Goal: Information Seeking & Learning: Learn about a topic

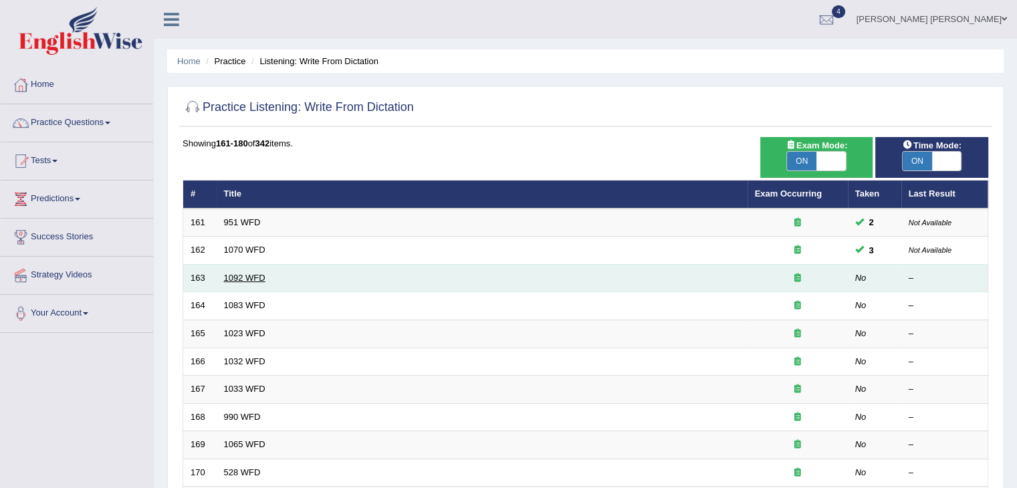
click at [238, 277] on link "1092 WFD" at bounding box center [244, 278] width 41 height 10
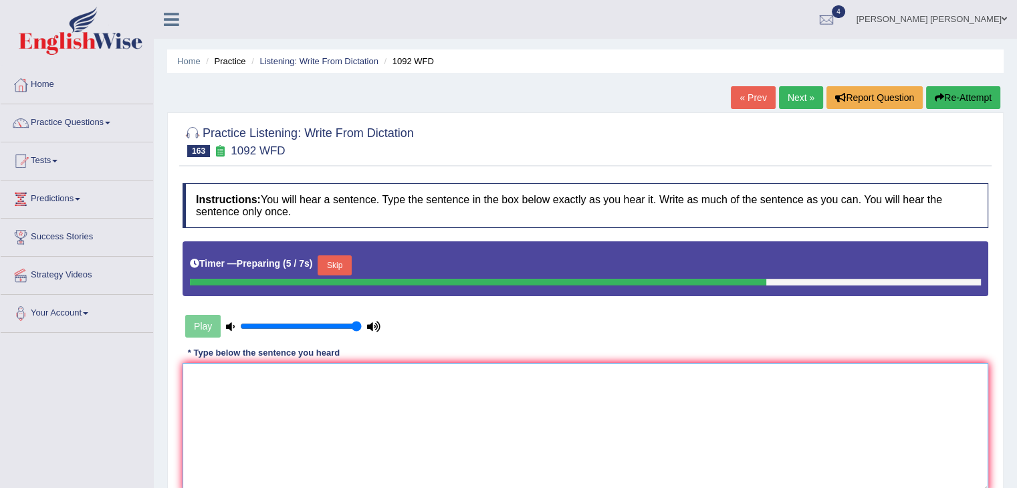
click at [452, 405] on textarea at bounding box center [586, 428] width 806 height 130
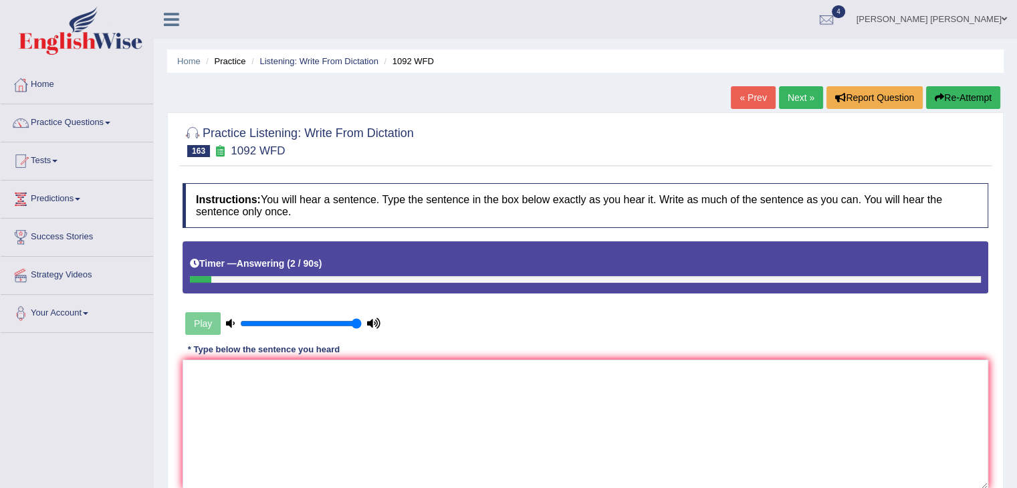
click at [938, 105] on button "Re-Attempt" at bounding box center [963, 97] width 74 height 23
click at [314, 62] on link "Listening: Write From Dictation" at bounding box center [319, 61] width 119 height 10
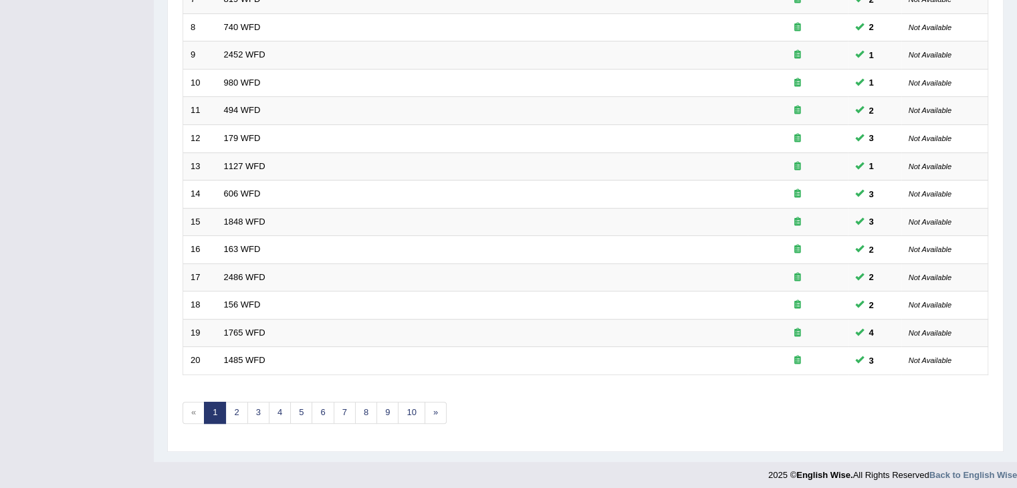
scroll to position [393, 0]
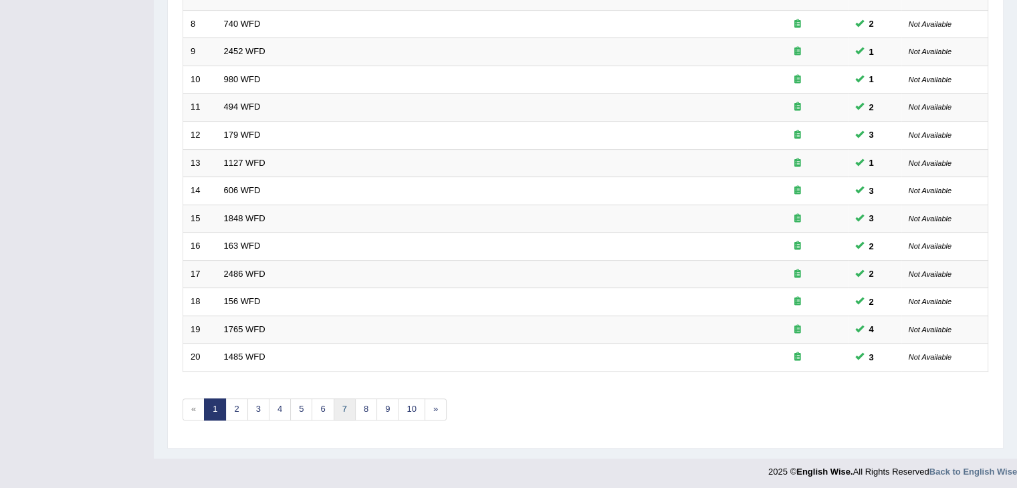
click at [341, 407] on link "7" at bounding box center [345, 410] width 22 height 22
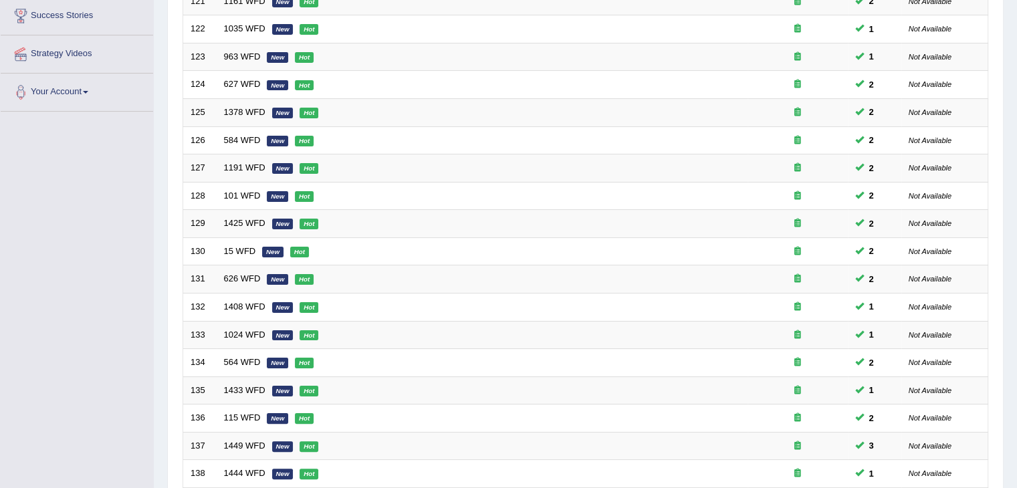
scroll to position [393, 0]
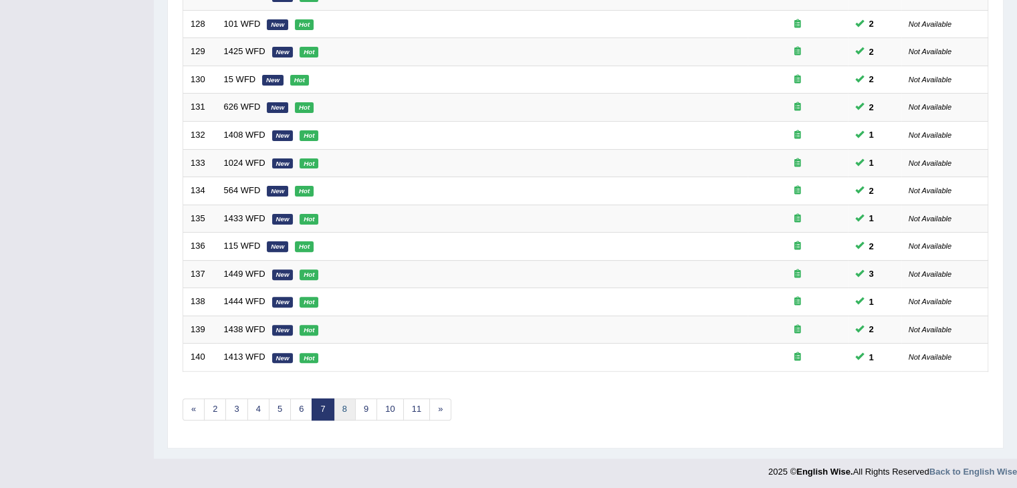
click at [346, 409] on link "8" at bounding box center [345, 410] width 22 height 22
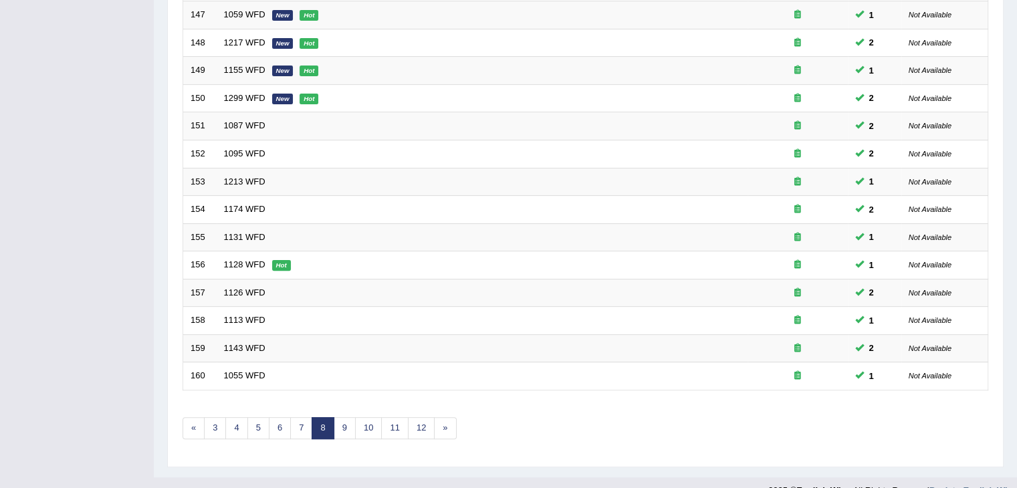
scroll to position [393, 0]
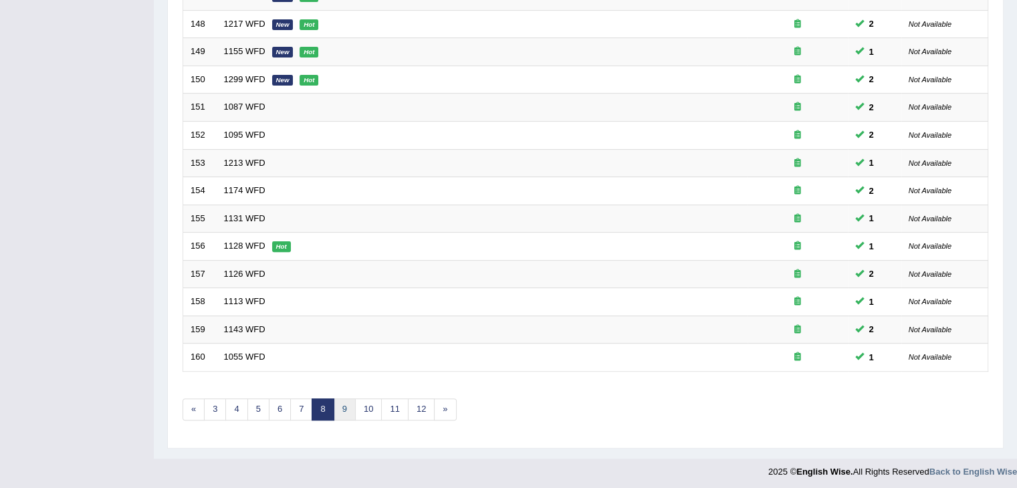
click at [348, 405] on link "9" at bounding box center [345, 410] width 22 height 22
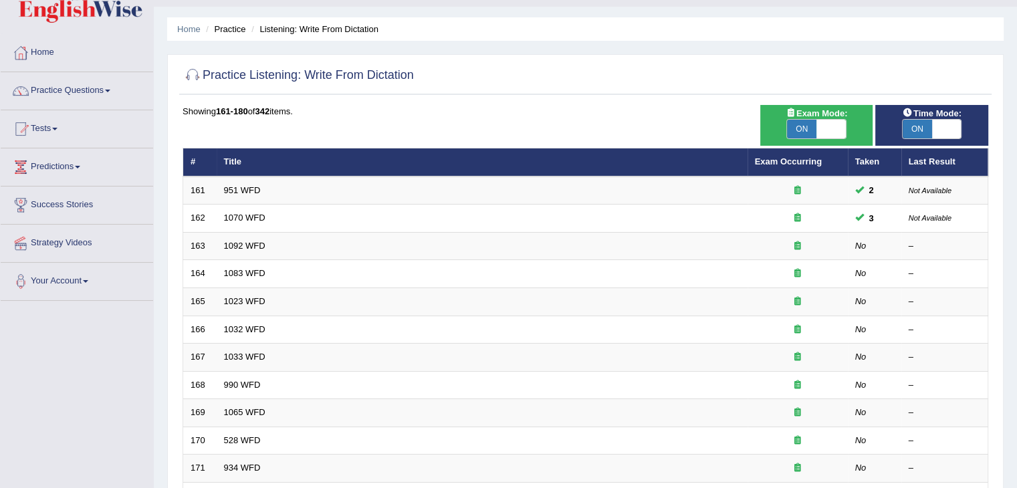
scroll to position [31, 0]
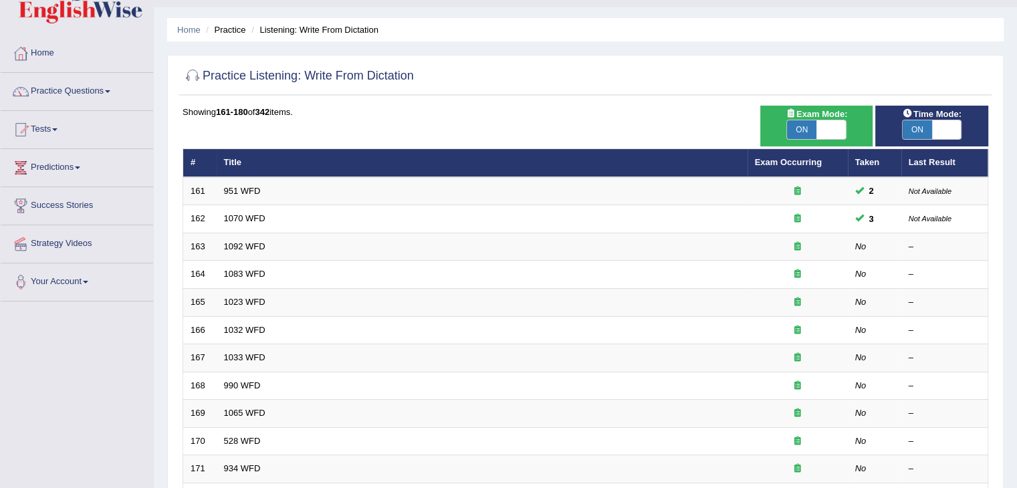
click at [382, 145] on div "Showing 161-180 of 342 items. # Title Exam Occurring Taken Last Result 161 951 …" at bounding box center [586, 453] width 806 height 694
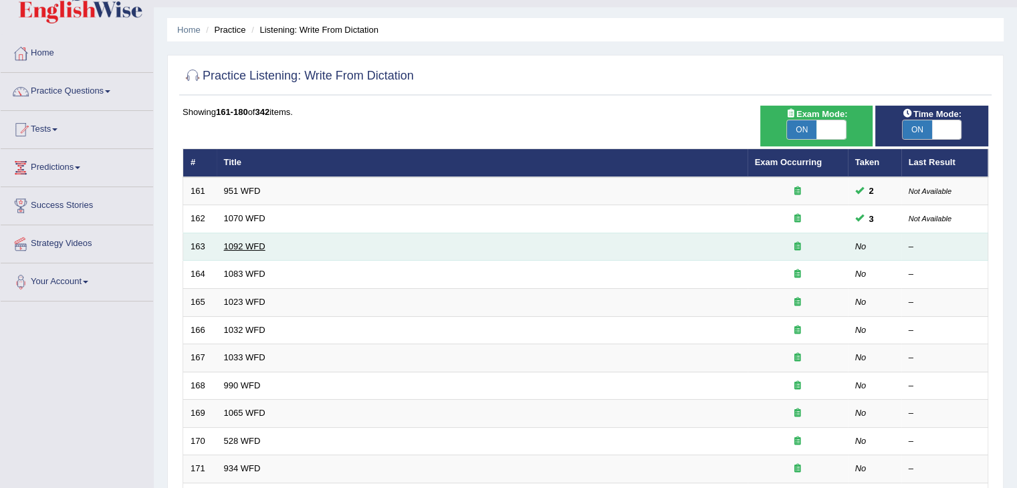
click at [233, 242] on link "1092 WFD" at bounding box center [244, 246] width 41 height 10
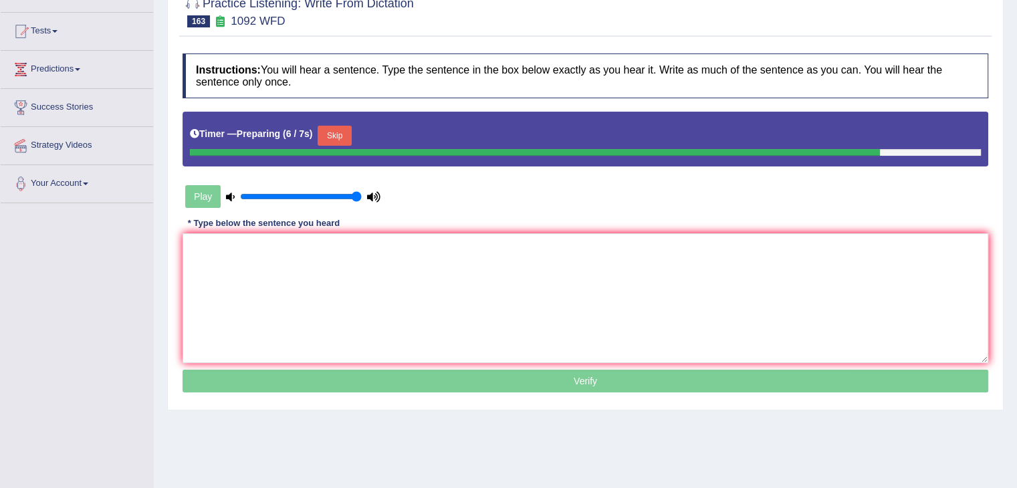
scroll to position [130, 0]
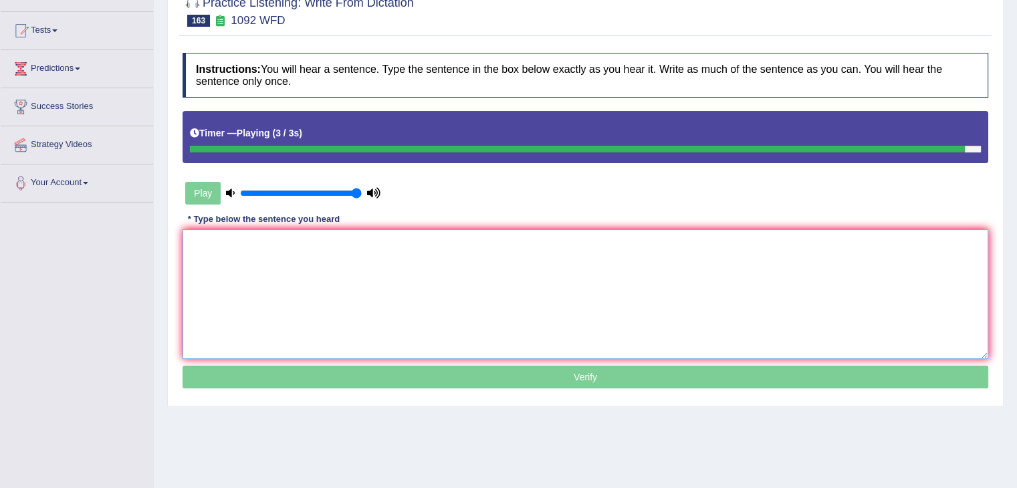
click at [326, 262] on textarea at bounding box center [586, 294] width 806 height 130
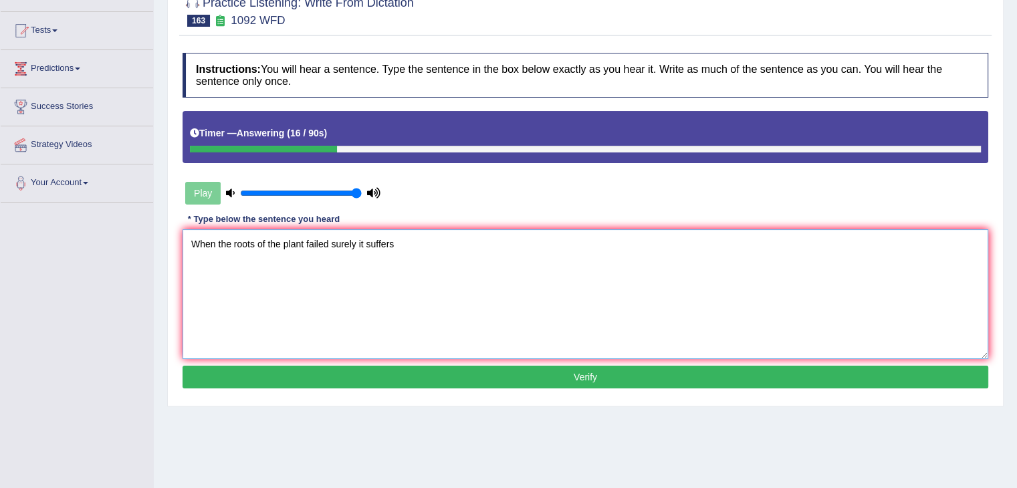
type textarea "When the roots of the plant failed surely it suffers"
click at [407, 377] on button "Verify" at bounding box center [586, 377] width 806 height 23
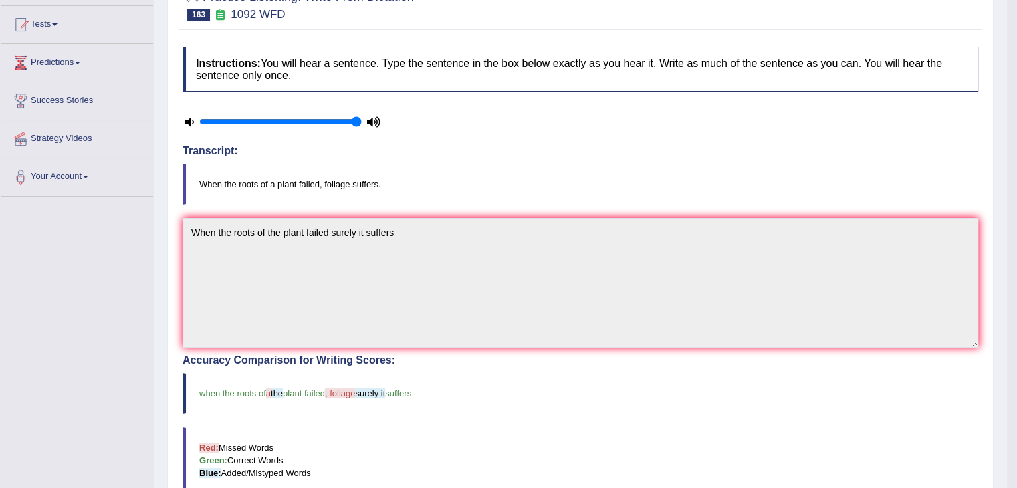
scroll to position [0, 0]
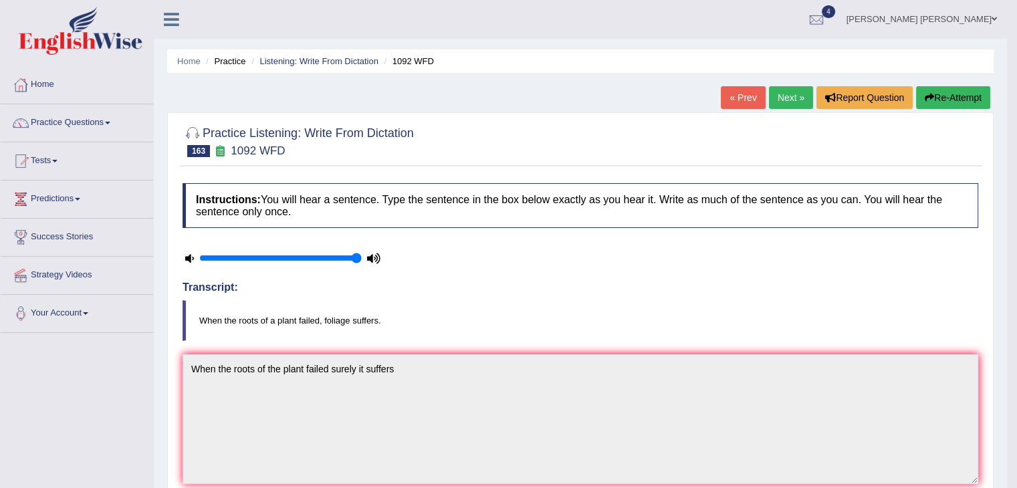
click at [956, 99] on button "Re-Attempt" at bounding box center [953, 97] width 74 height 23
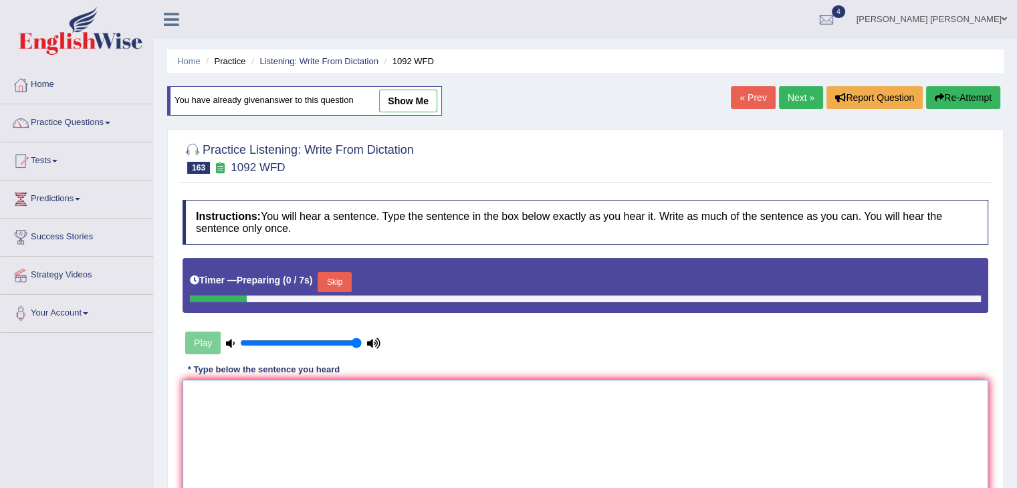
click at [332, 431] on textarea at bounding box center [586, 445] width 806 height 130
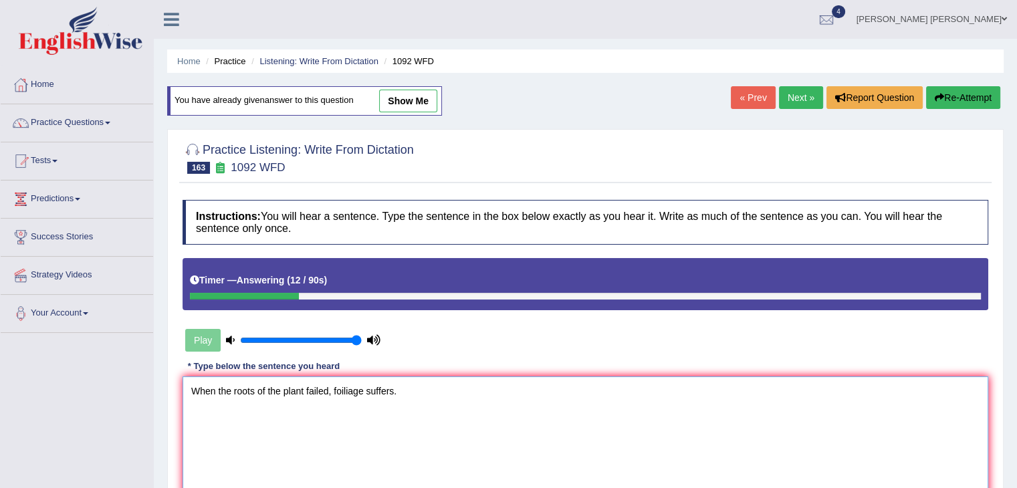
click at [341, 391] on textarea "When the roots of the plant failed, foiliage suffers." at bounding box center [586, 442] width 806 height 130
type textarea "When the roots of the plant failed, foliage suffers."
click at [172, 384] on div "Practice Listening: Write From Dictation 163 1092 WFD Instructions: You will he…" at bounding box center [585, 341] width 837 height 425
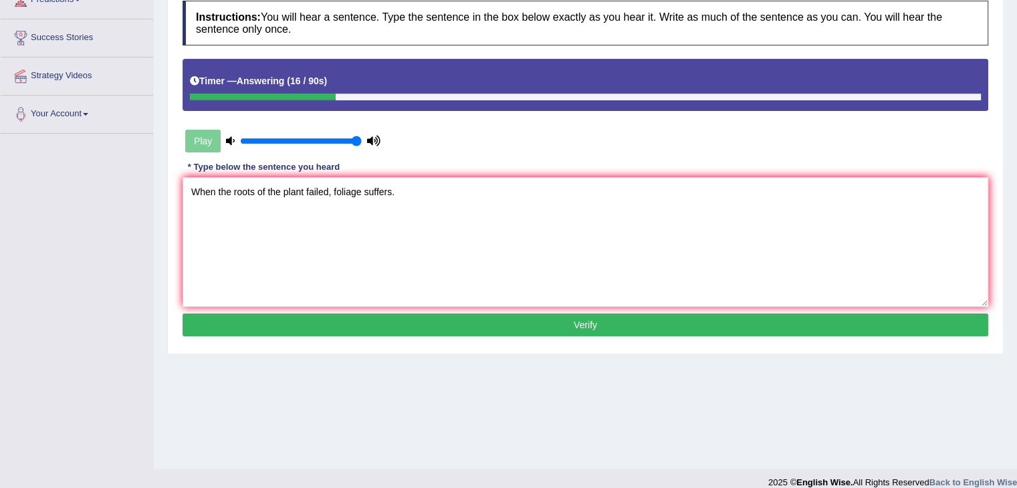
scroll to position [214, 0]
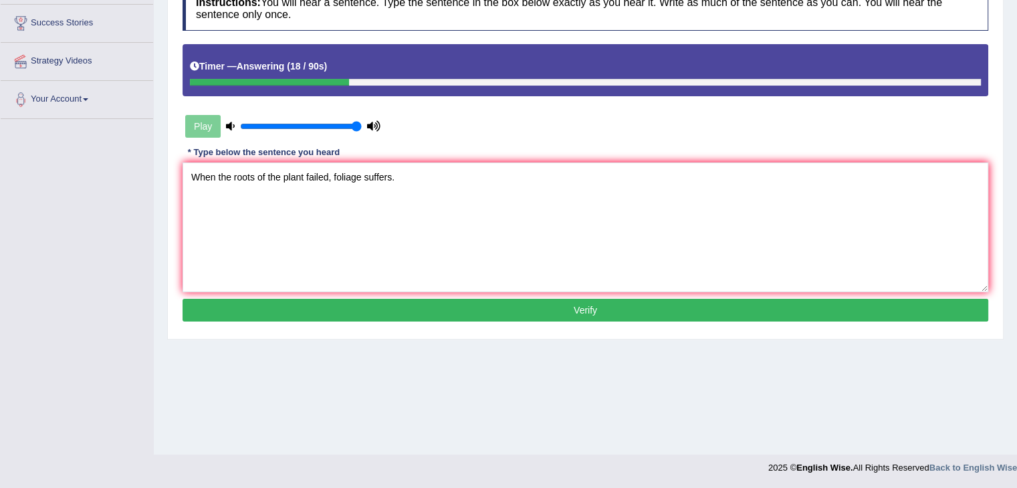
click at [276, 311] on button "Verify" at bounding box center [586, 310] width 806 height 23
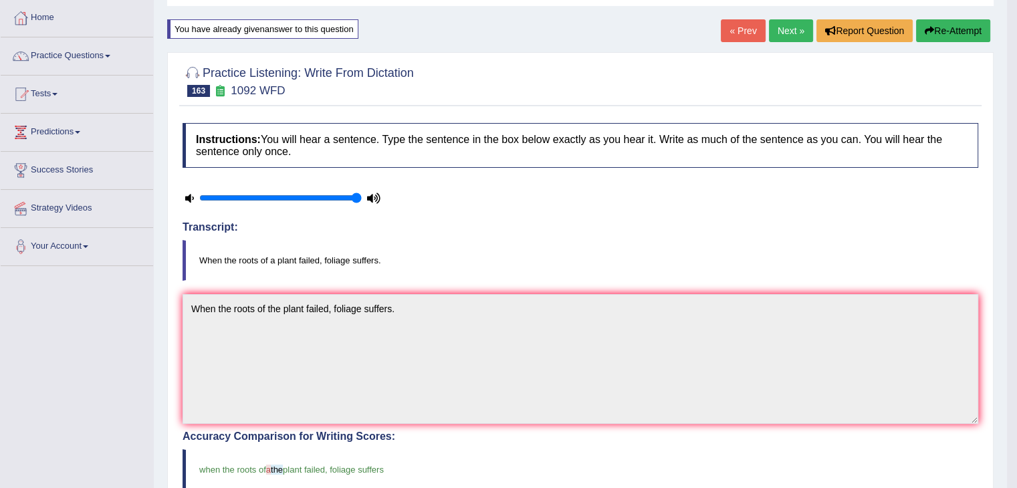
scroll to position [66, 0]
click at [963, 33] on button "Re-Attempt" at bounding box center [953, 31] width 74 height 23
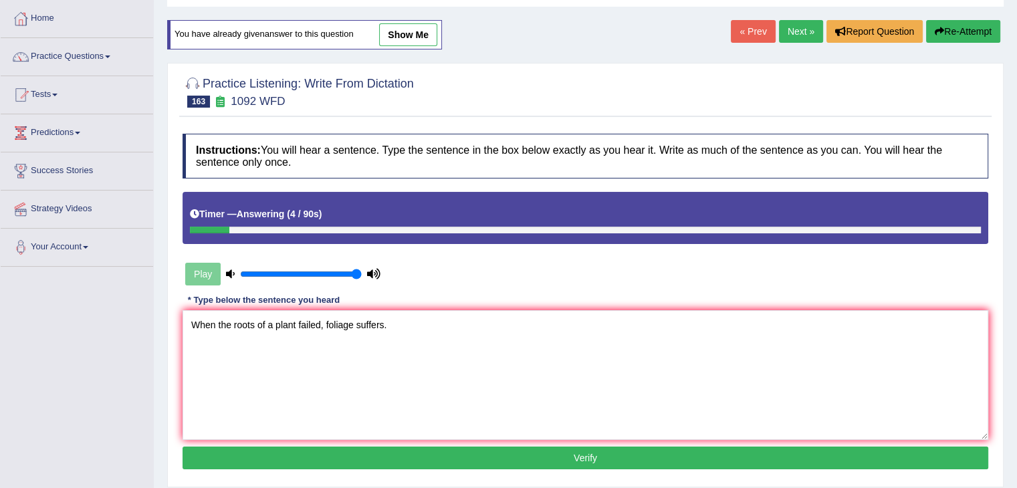
type textarea "When the roots of a plant failed, foliage suffers."
click at [324, 451] on button "Verify" at bounding box center [586, 458] width 806 height 23
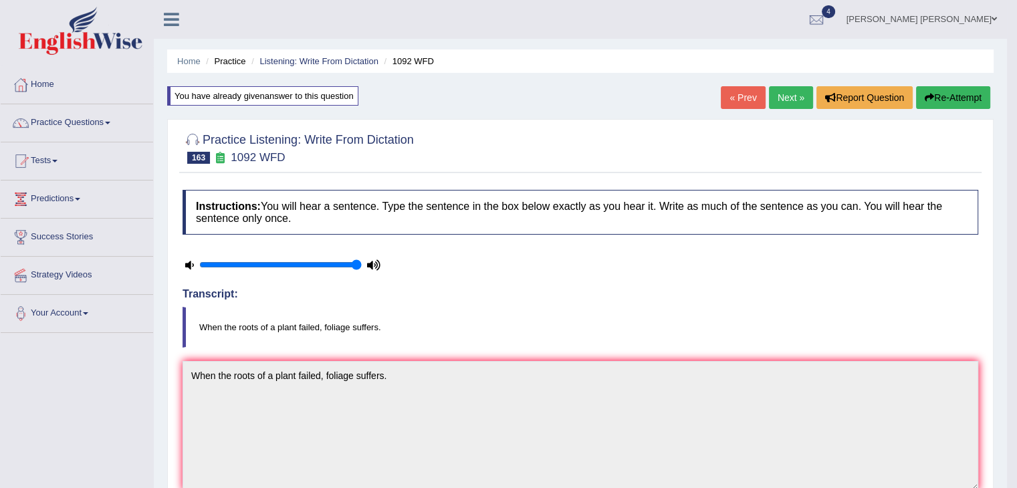
click at [791, 104] on link "Next »" at bounding box center [791, 97] width 44 height 23
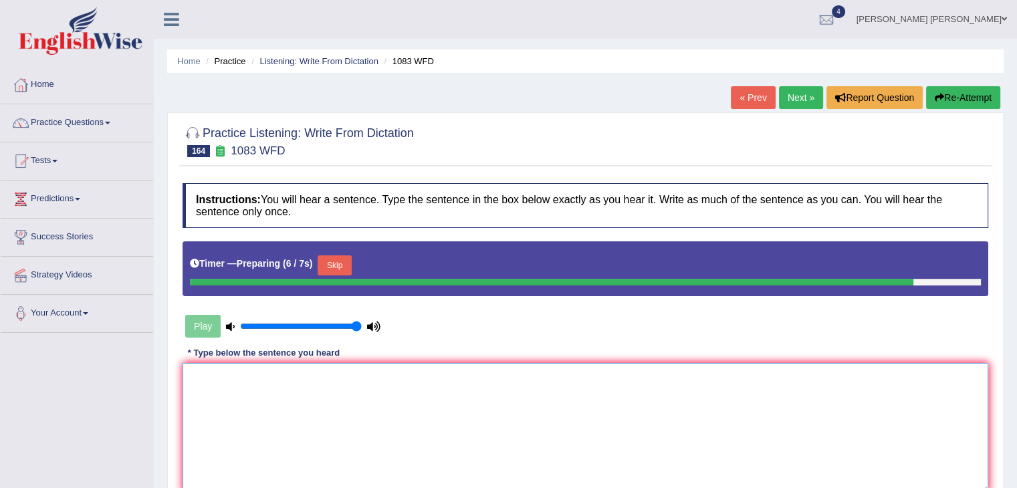
click at [548, 417] on textarea at bounding box center [586, 428] width 806 height 130
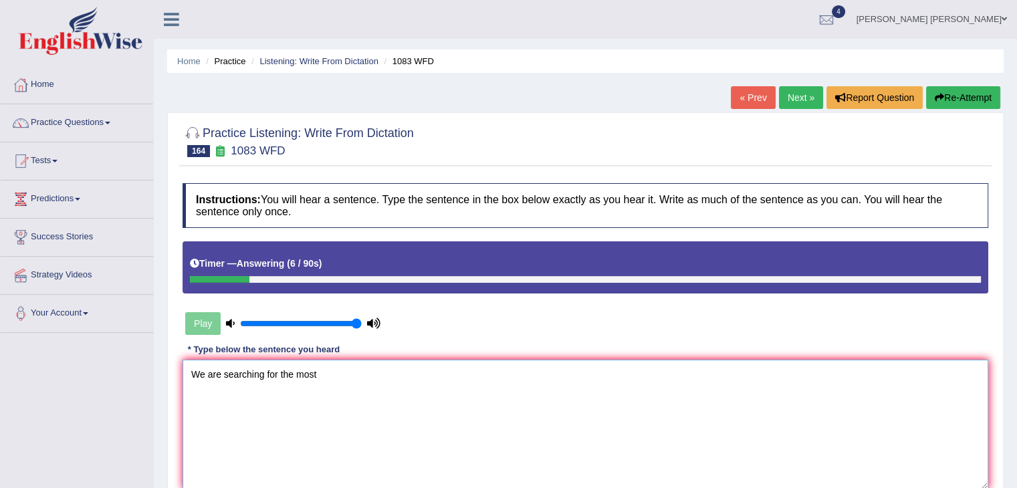
type textarea "We are searching for the most"
click at [962, 108] on div "« Prev Next » Report Question Re-Attempt" at bounding box center [867, 99] width 273 height 26
click at [938, 100] on icon "button" at bounding box center [939, 97] width 9 height 9
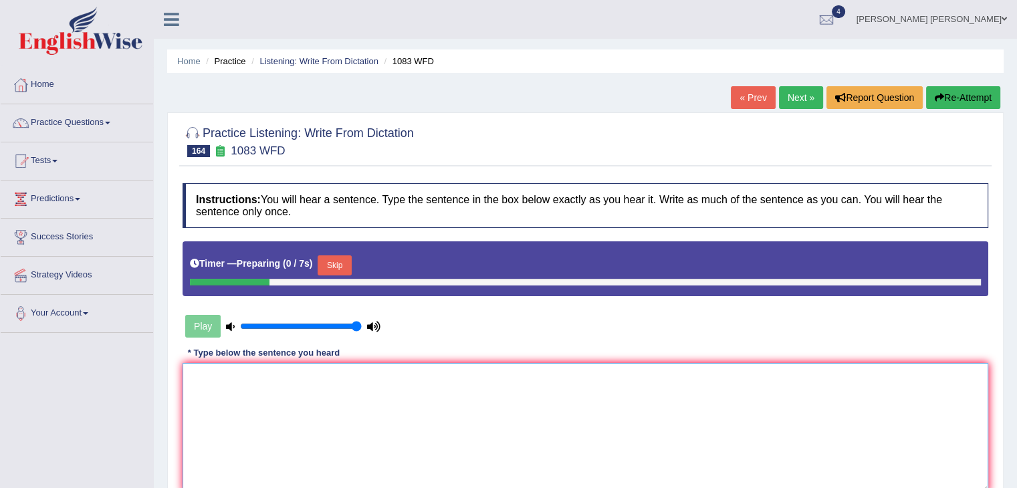
click at [272, 398] on textarea at bounding box center [586, 428] width 806 height 130
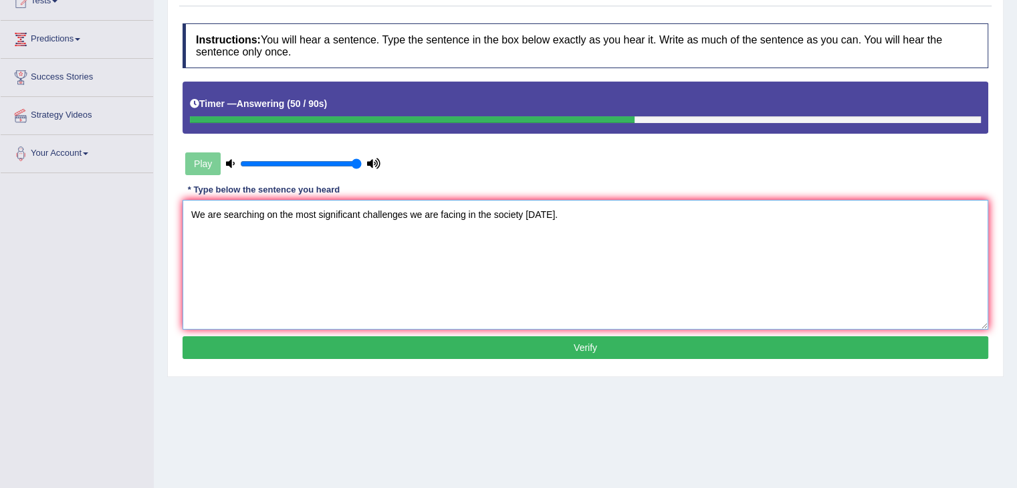
scroll to position [163, 0]
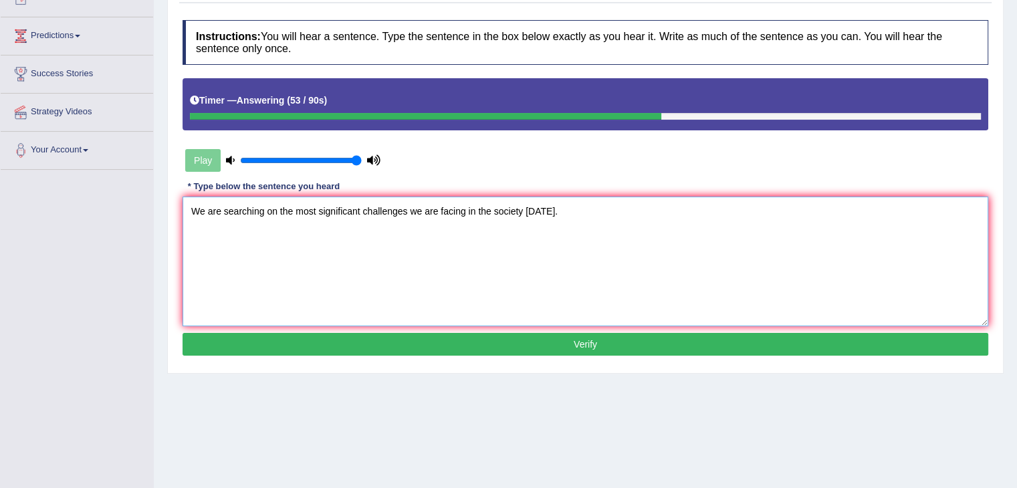
type textarea "We are searching on the most significant challenges we are facing in the societ…"
click at [265, 340] on button "Verify" at bounding box center [586, 344] width 806 height 23
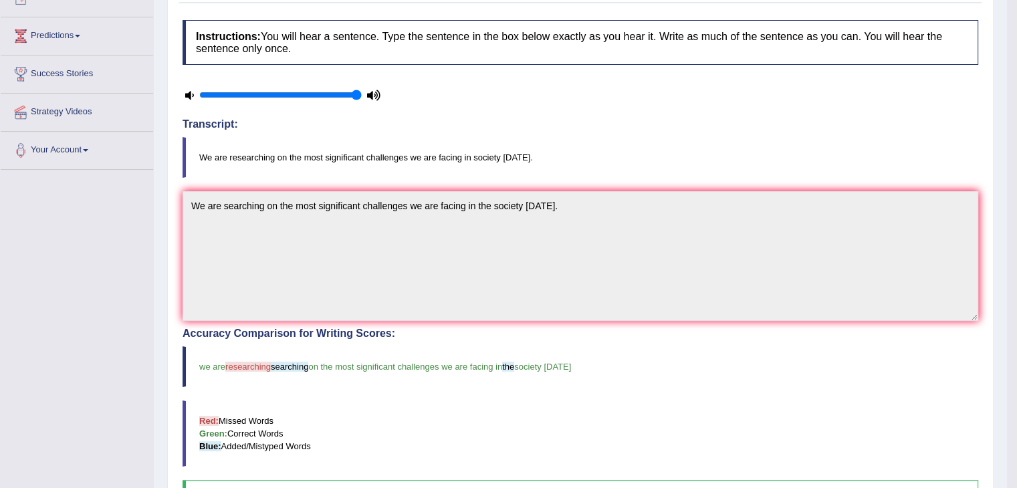
click at [166, 273] on div "Home Practice Listening: Write From Dictation 1083 WFD « Prev Next » Report Que…" at bounding box center [580, 273] width 853 height 873
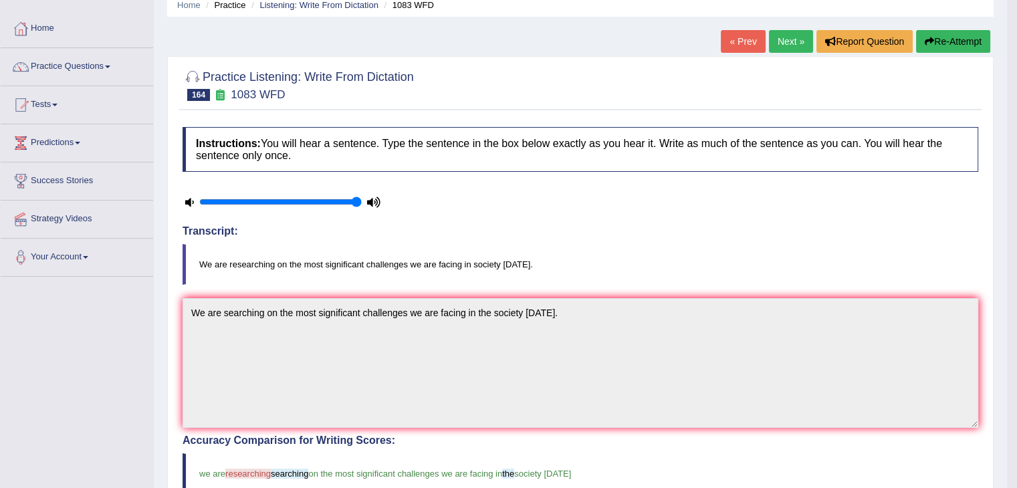
scroll to position [0, 0]
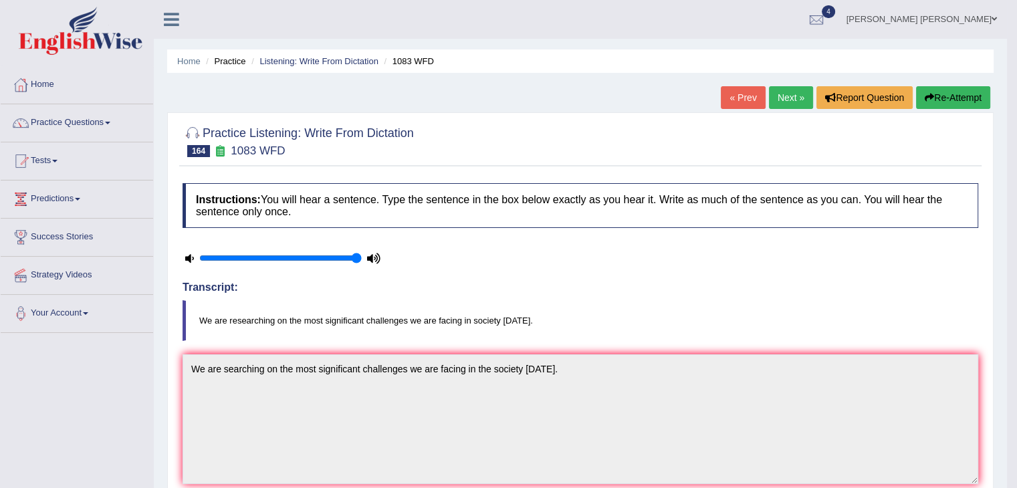
click at [950, 108] on button "Re-Attempt" at bounding box center [953, 97] width 74 height 23
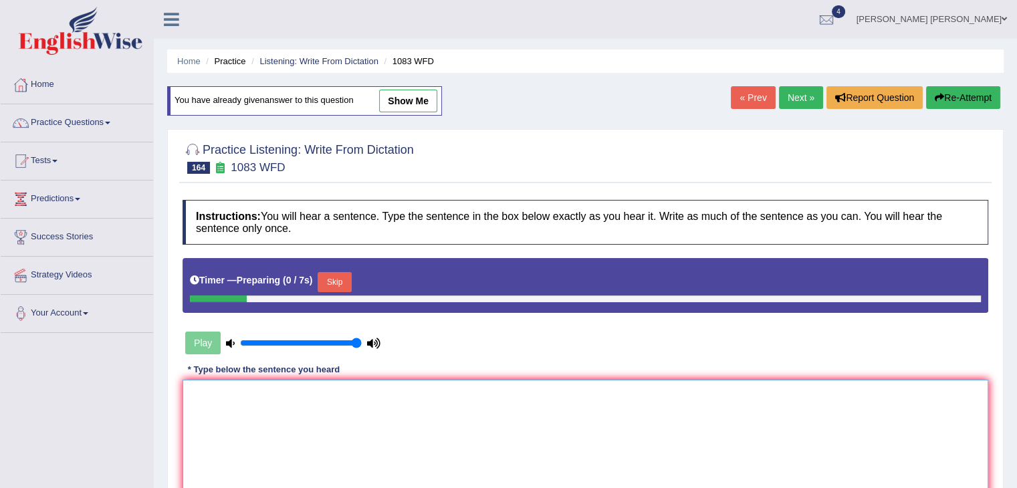
click at [331, 415] on textarea at bounding box center [586, 445] width 806 height 130
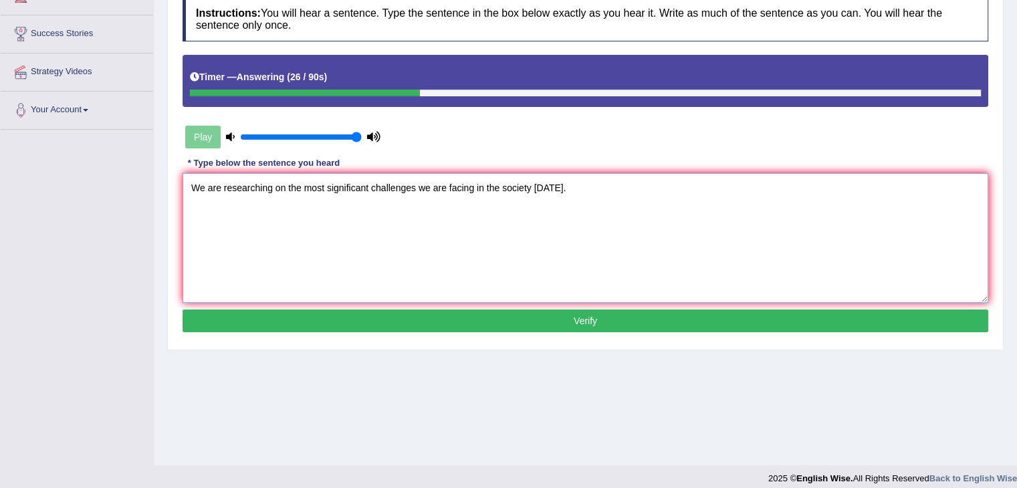
scroll to position [214, 0]
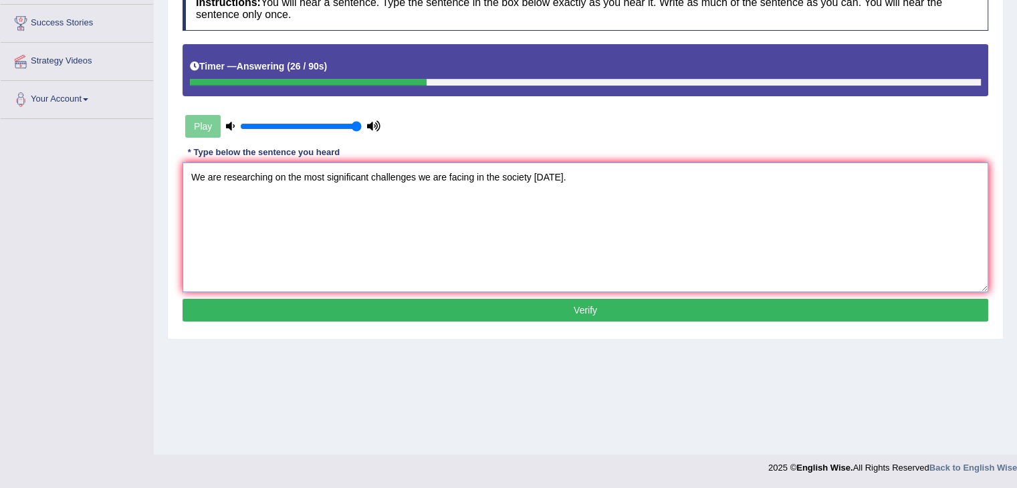
type textarea "We are researching on the most significant challenges we are facing in the soci…"
click at [286, 309] on button "Verify" at bounding box center [586, 310] width 806 height 23
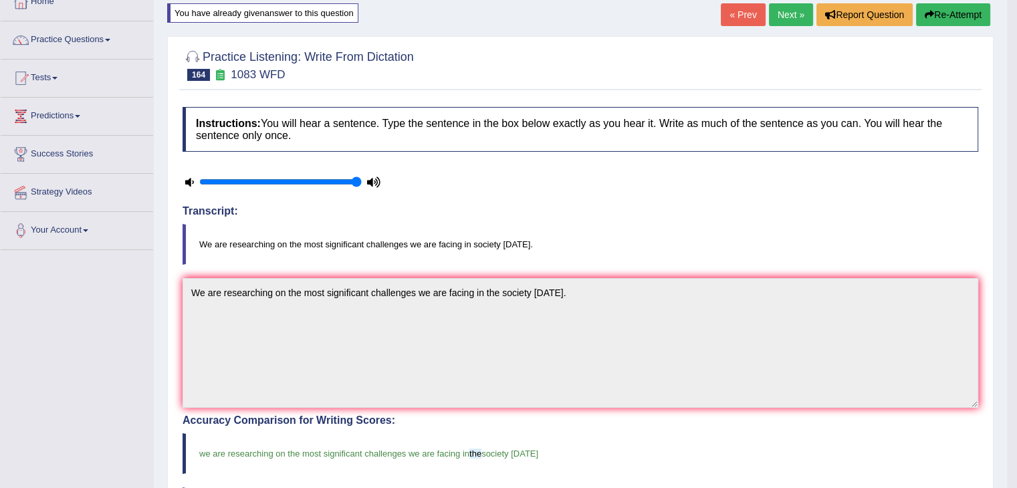
scroll to position [0, 0]
